Goal: Transaction & Acquisition: Purchase product/service

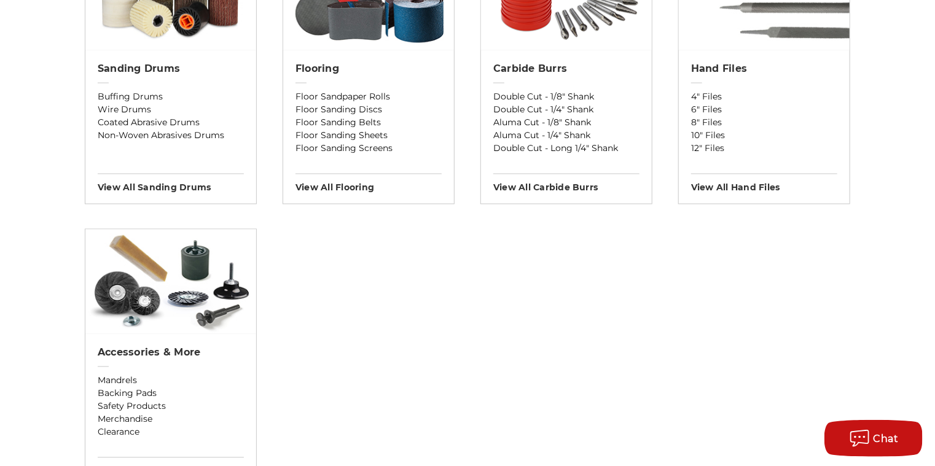
scroll to position [1145, 0]
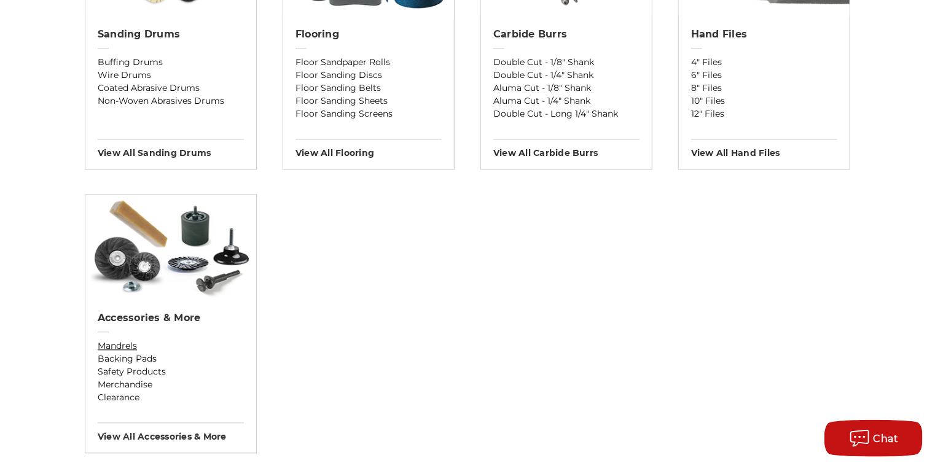
click at [180, 340] on link "Mandrels" at bounding box center [171, 346] width 146 height 13
